Goal: Task Accomplishment & Management: Manage account settings

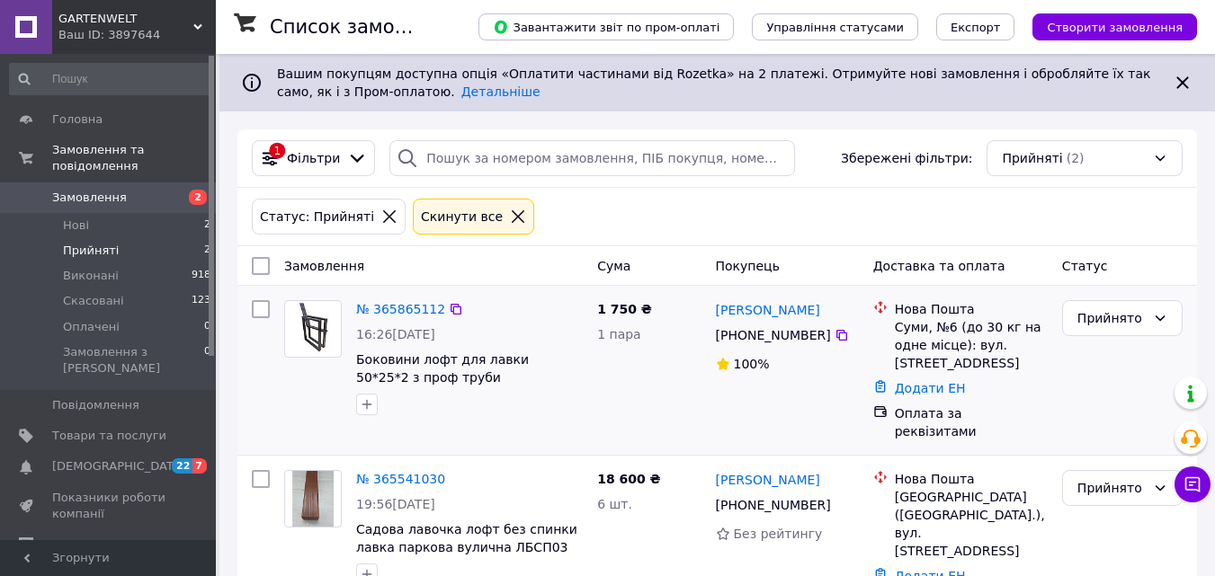
scroll to position [31, 0]
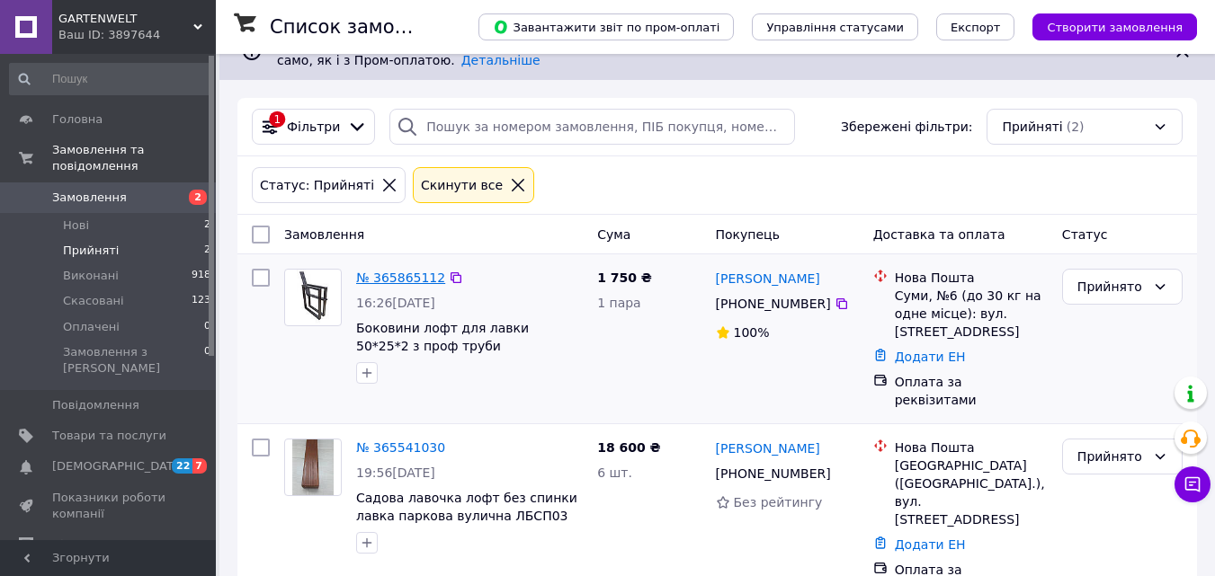
click at [378, 273] on link "№ 365865112" at bounding box center [400, 278] width 89 height 14
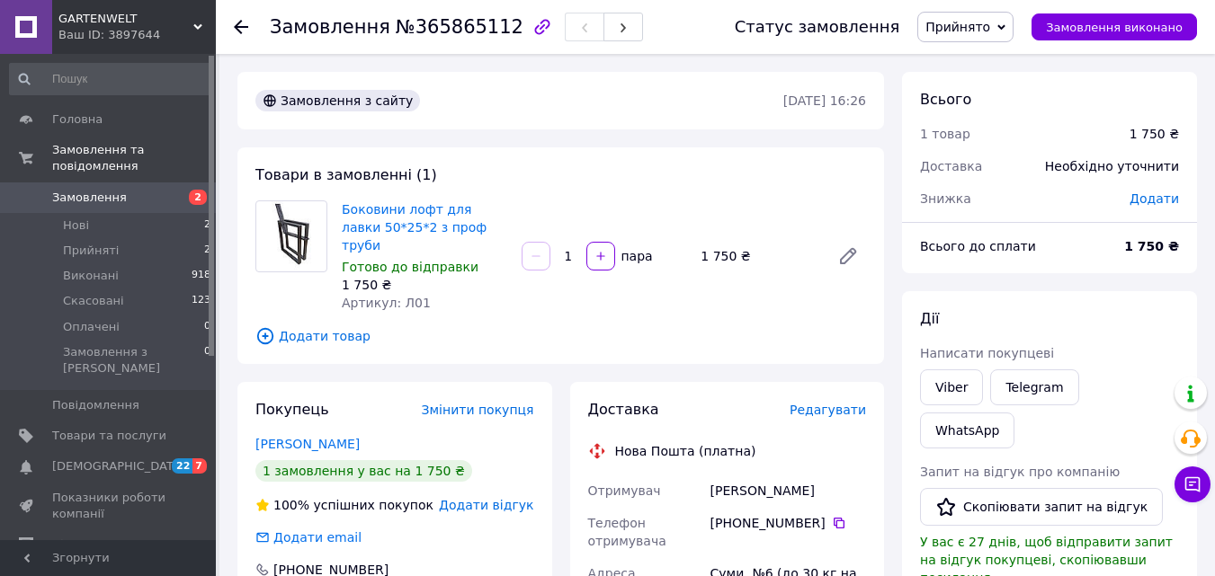
click at [990, 33] on span "Прийнято" at bounding box center [957, 27] width 65 height 14
click at [991, 65] on li "Виконано" at bounding box center [965, 62] width 94 height 27
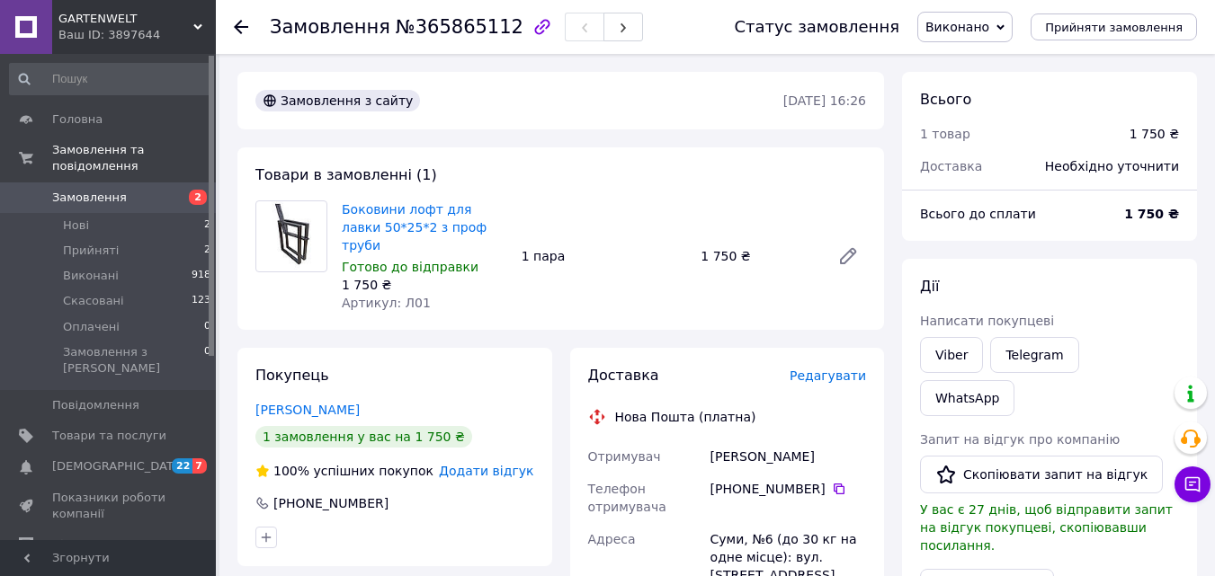
click at [242, 27] on use at bounding box center [241, 27] width 14 height 14
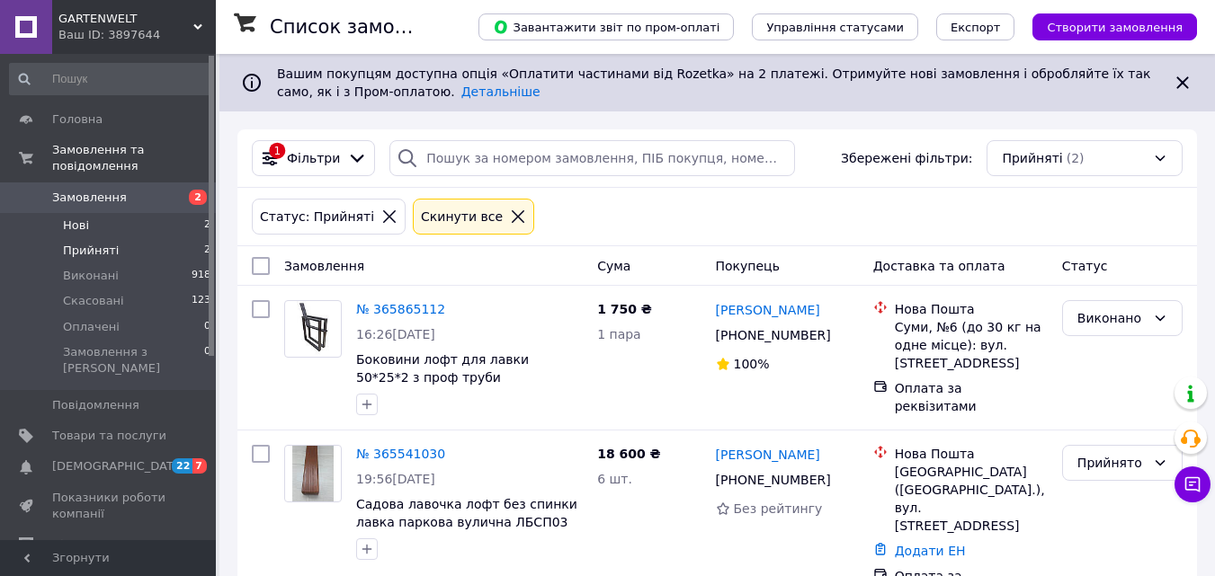
click at [92, 213] on li "Нові 2" at bounding box center [110, 225] width 221 height 25
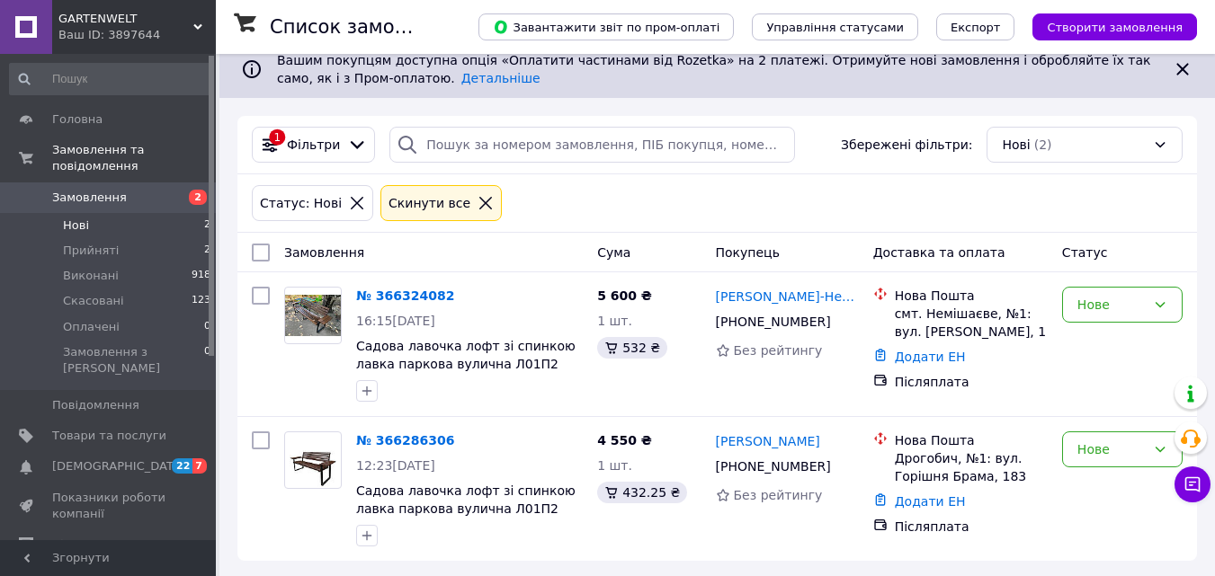
scroll to position [17, 0]
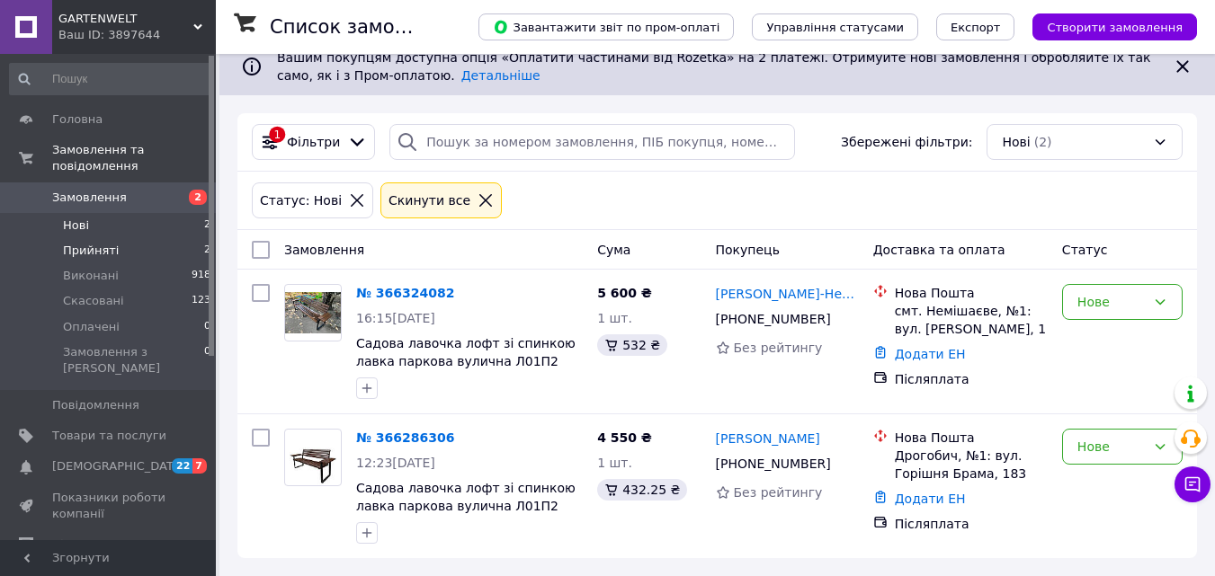
click at [81, 243] on span "Прийняті" at bounding box center [91, 251] width 56 height 16
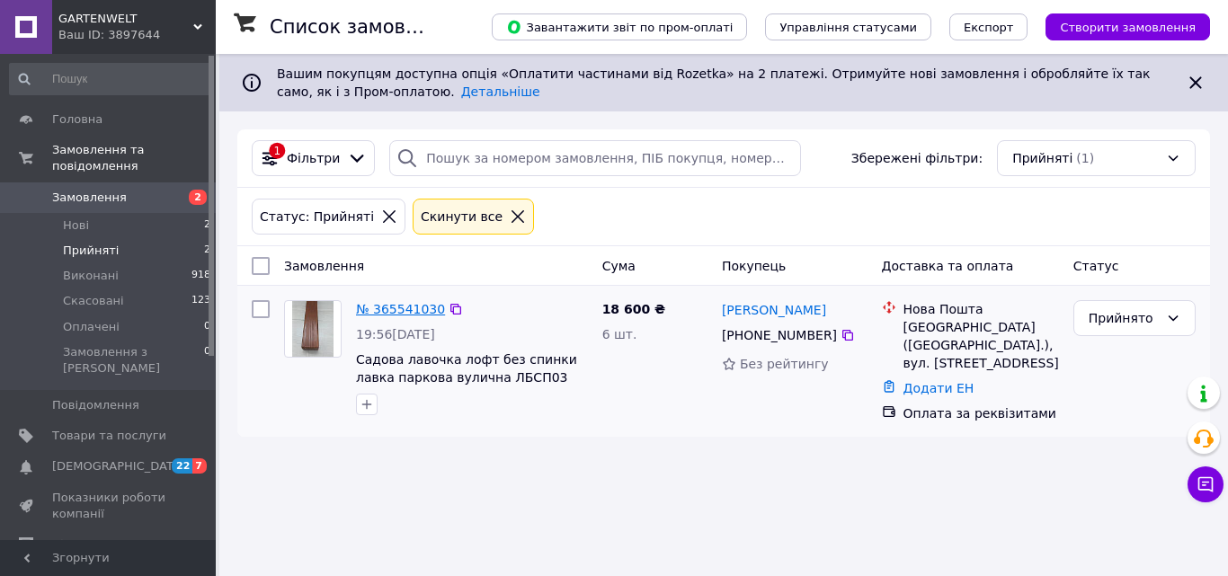
click at [370, 302] on link "№ 365541030" at bounding box center [400, 309] width 89 height 14
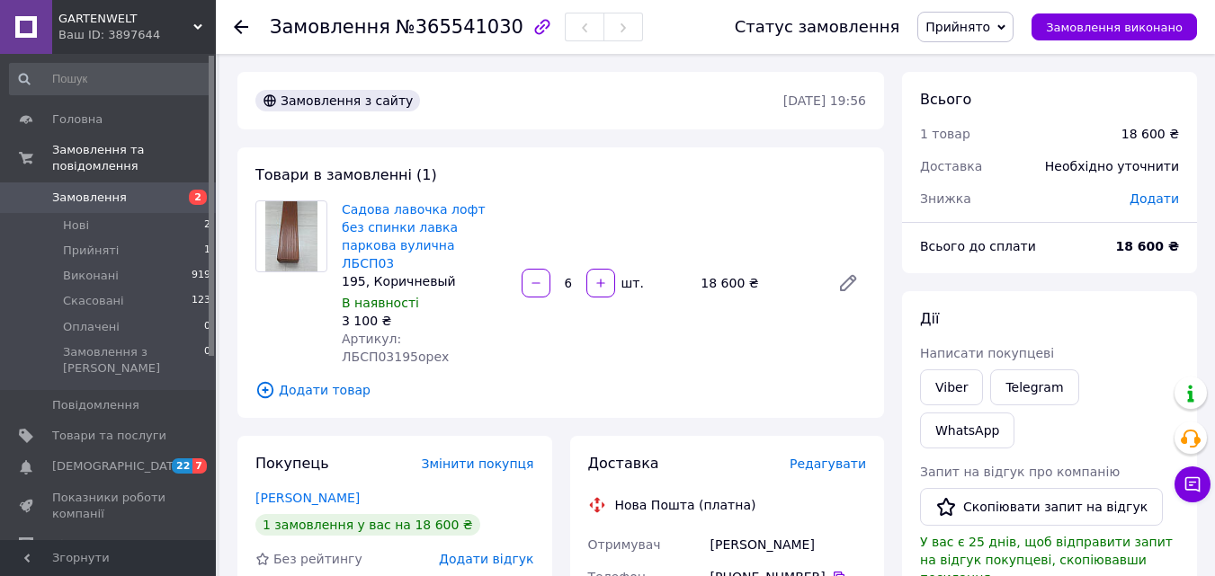
scroll to position [90, 0]
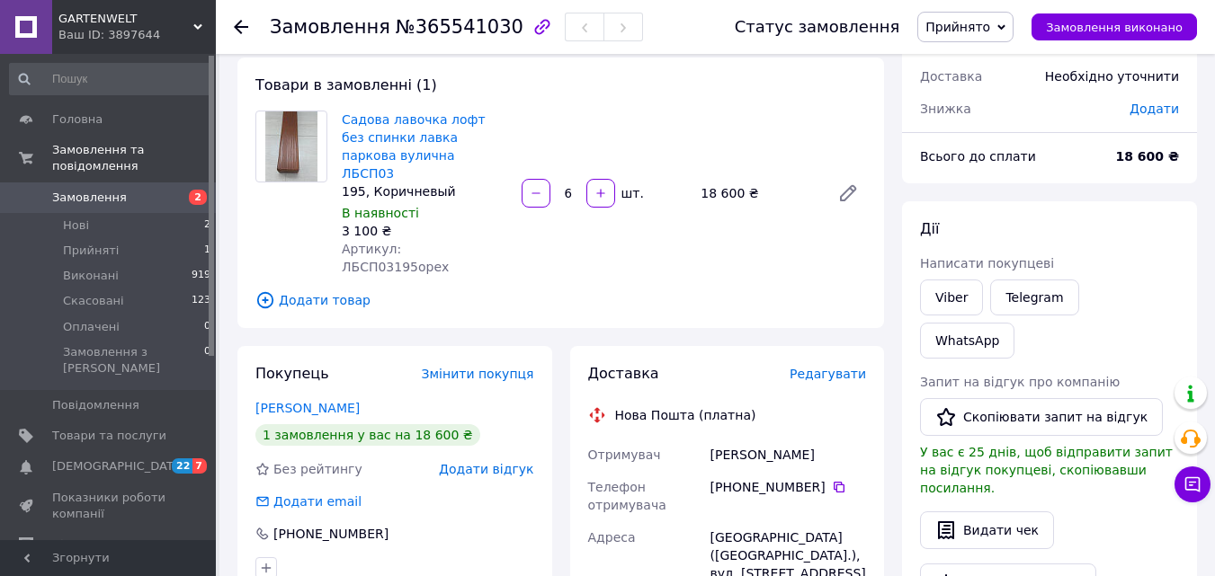
click at [245, 23] on icon at bounding box center [241, 27] width 14 height 14
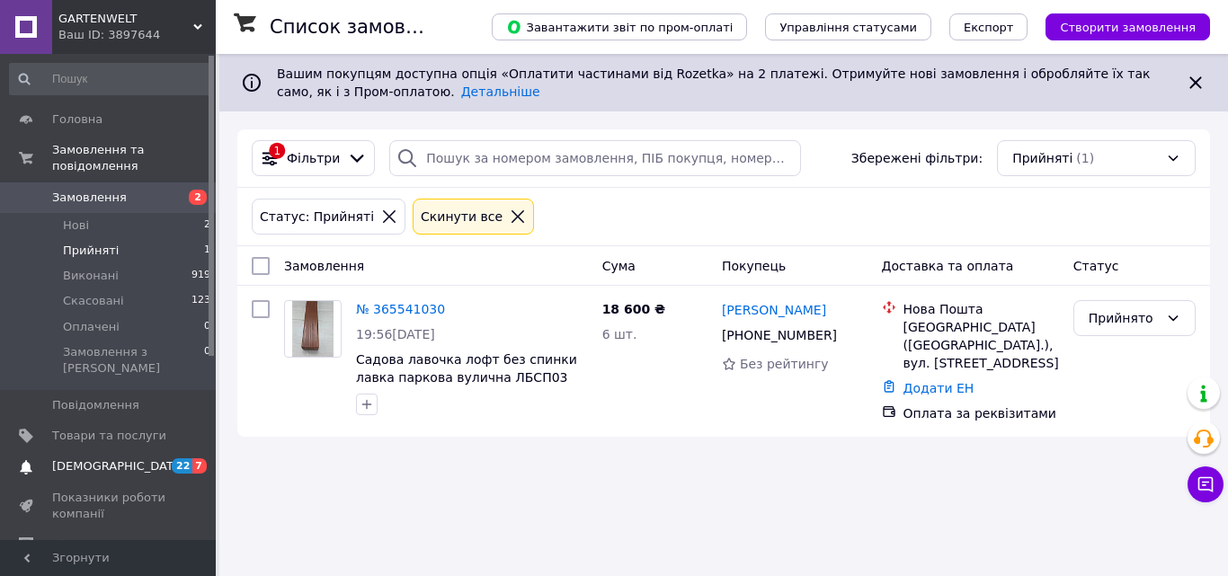
click at [147, 459] on span "[DEMOGRAPHIC_DATA]" at bounding box center [109, 467] width 114 height 16
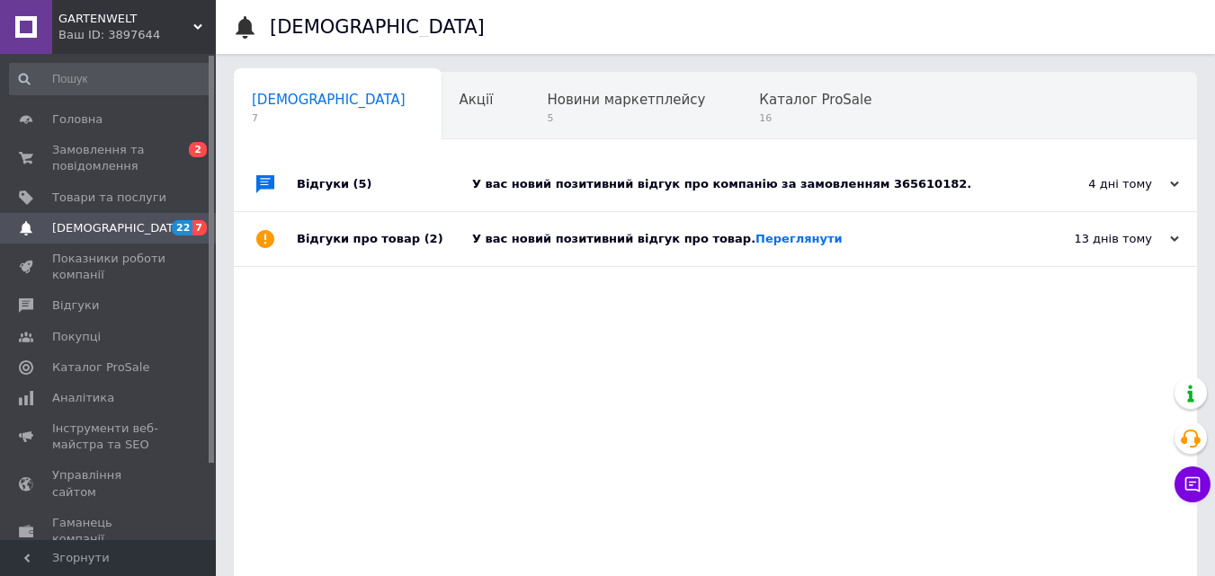
click at [873, 173] on div "У вас новий позитивний відгук про компанію за замовленням 365610182." at bounding box center [735, 184] width 527 height 54
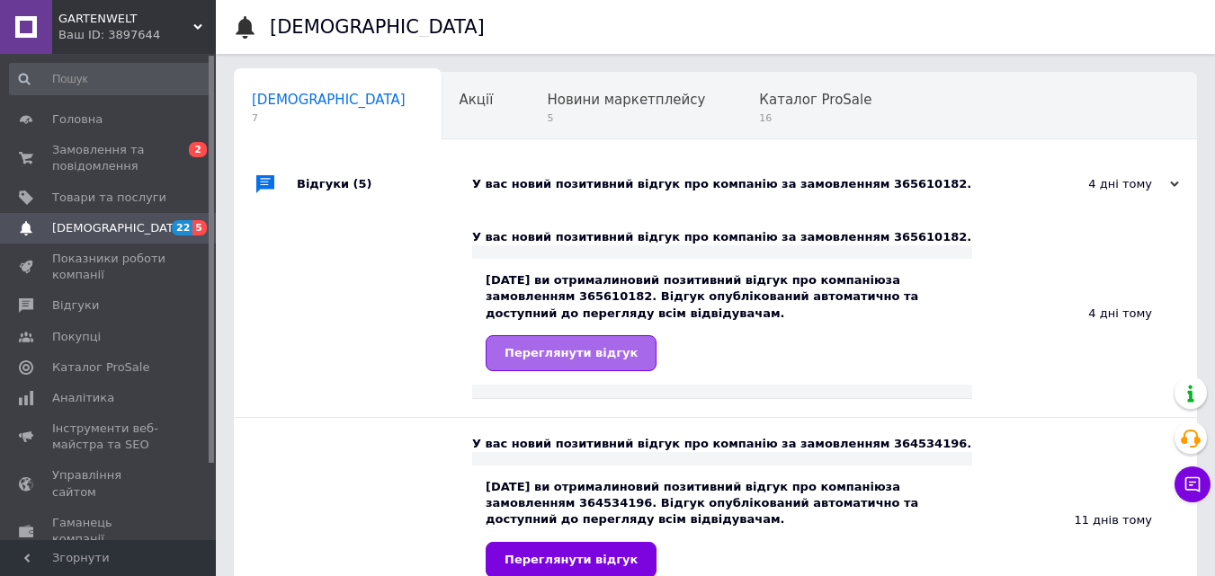
click at [548, 354] on span "Переглянути відгук" at bounding box center [570, 352] width 133 height 13
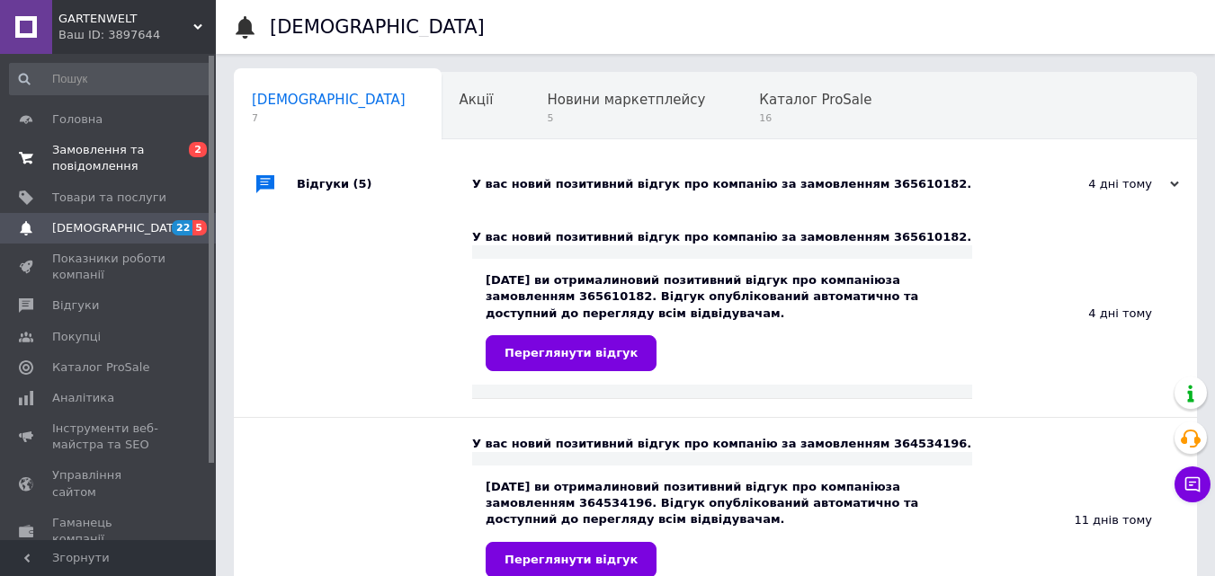
click at [87, 158] on span "Замовлення та повідомлення" at bounding box center [109, 158] width 114 height 32
